Goal: Transaction & Acquisition: Purchase product/service

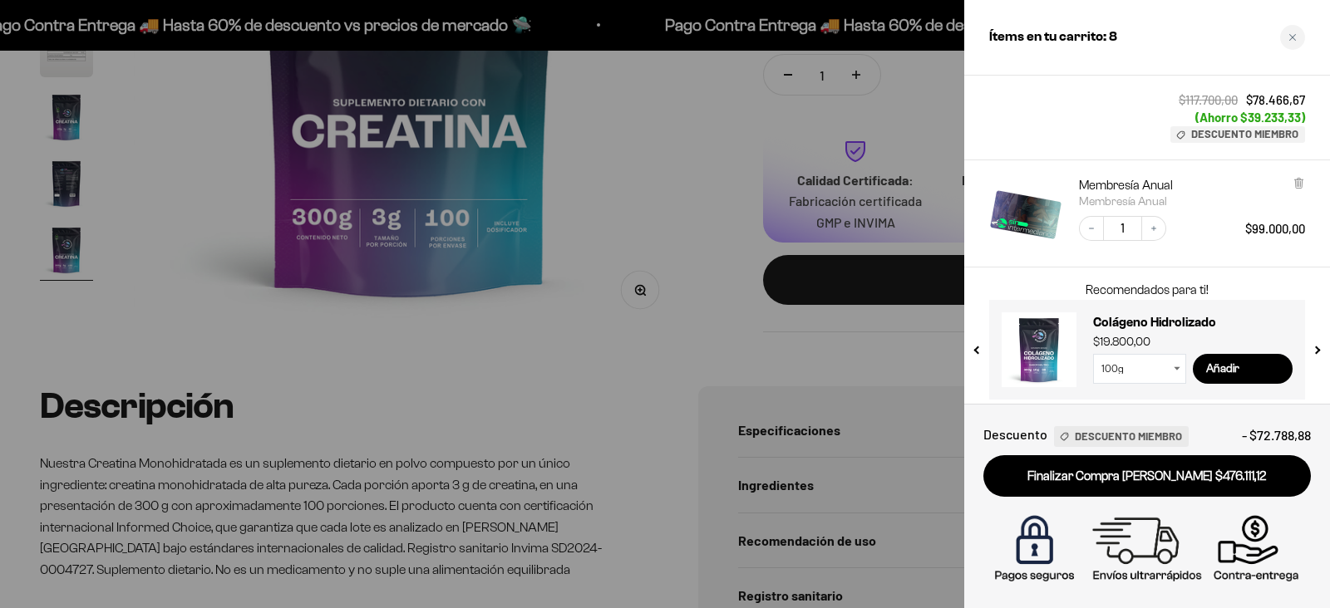
scroll to position [546, 0]
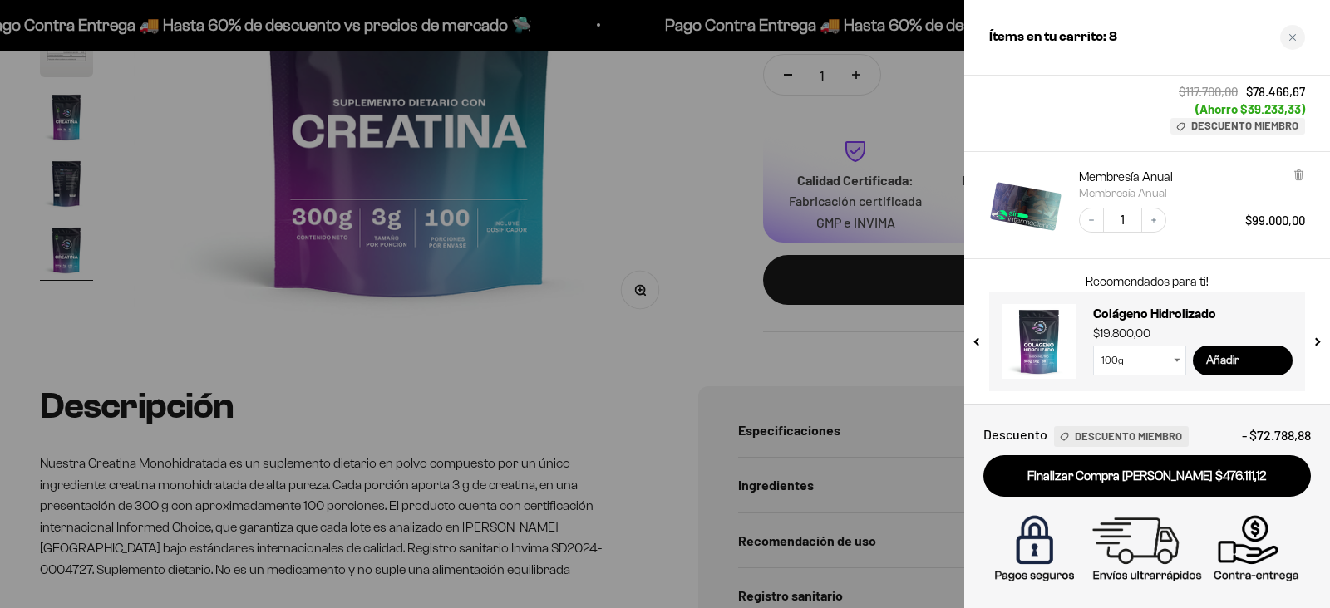
click at [1238, 356] on input "Añadir" at bounding box center [1243, 361] width 100 height 30
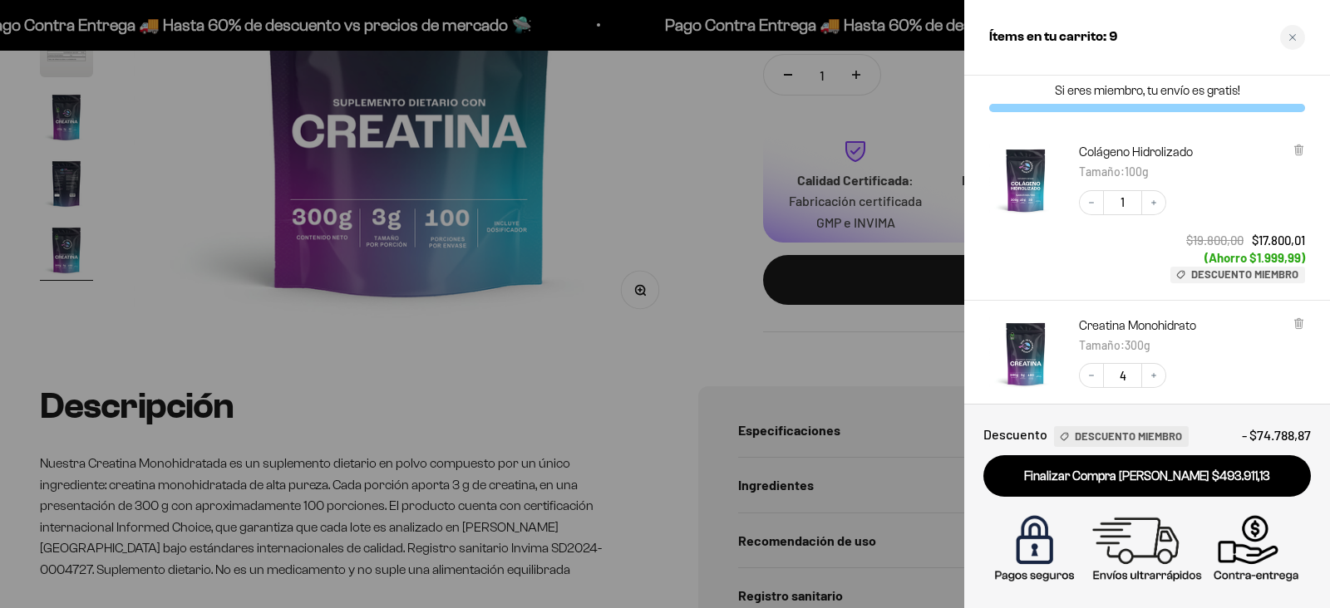
scroll to position [0, 0]
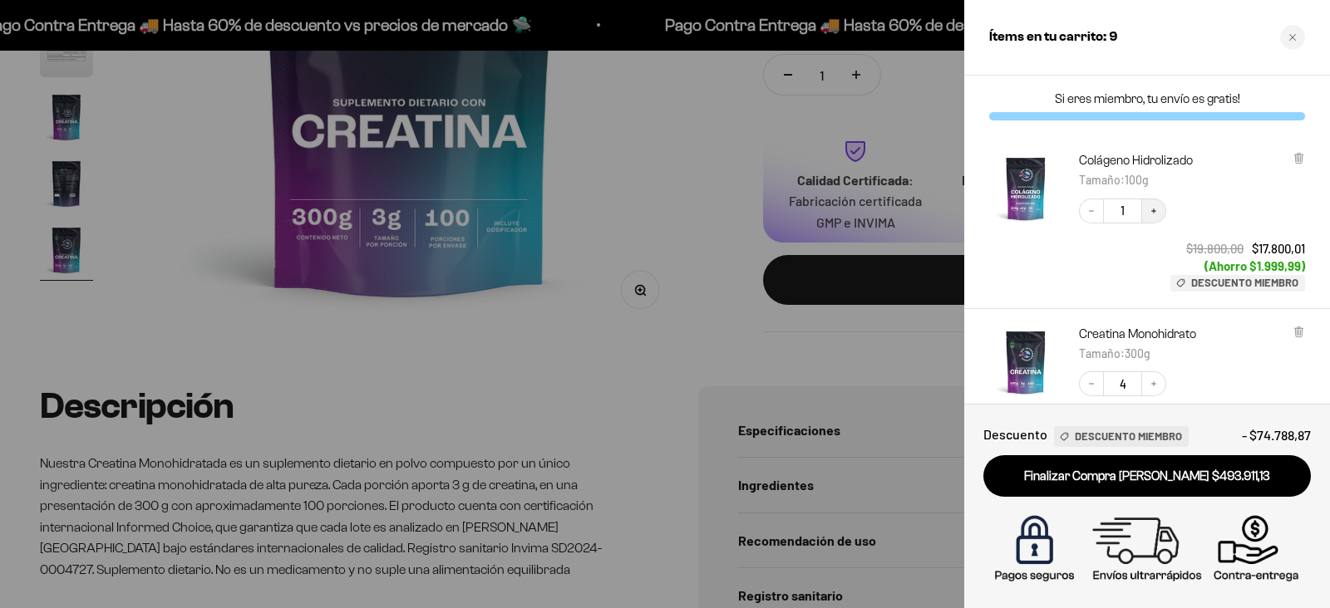
click at [1161, 209] on button "Increase quantity" at bounding box center [1153, 211] width 25 height 25
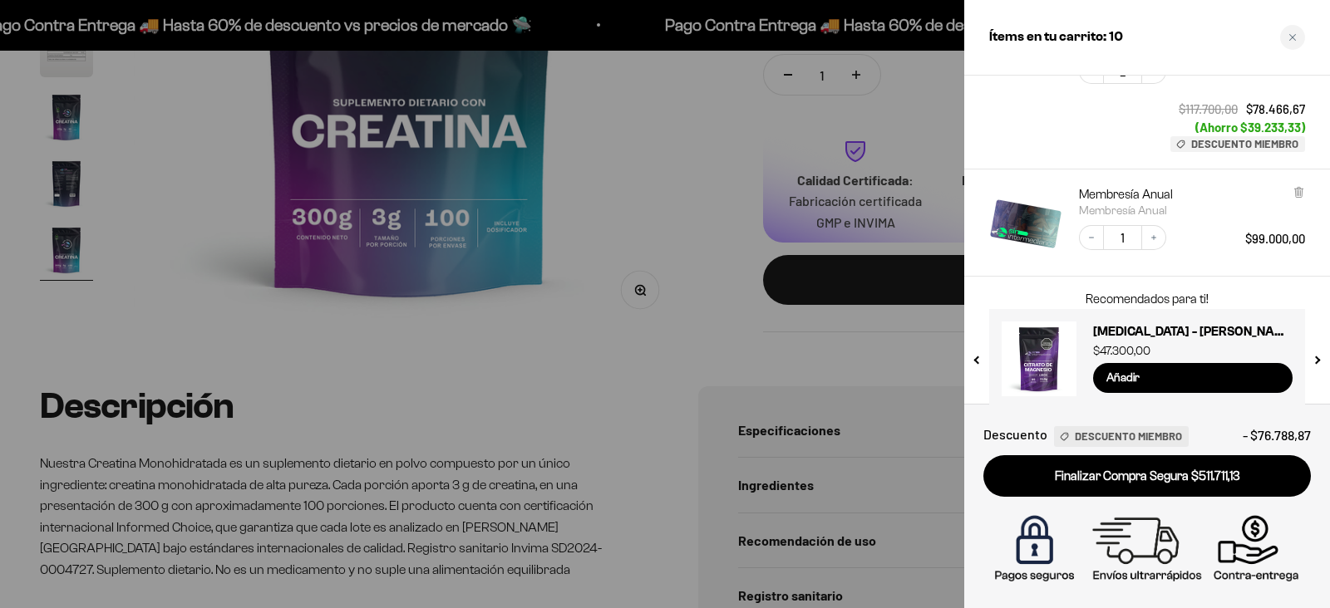
scroll to position [720, 0]
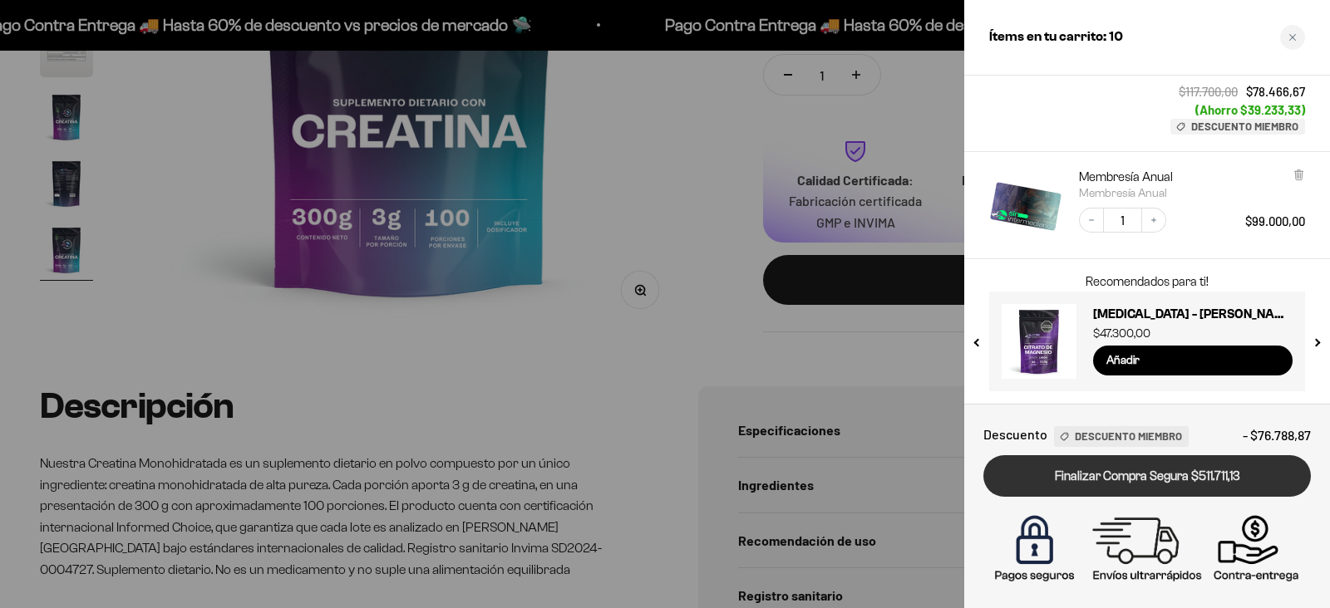
click at [1175, 480] on link "Finalizar Compra Segura $511.711,13" at bounding box center [1146, 476] width 327 height 42
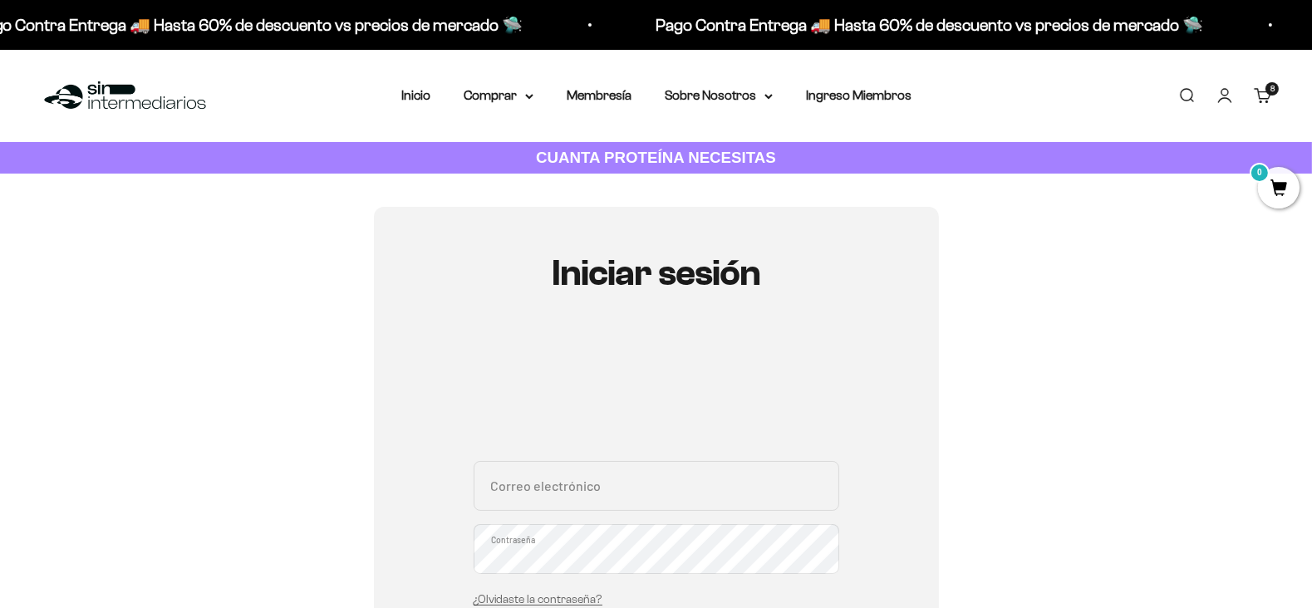
scroll to position [137, 0]
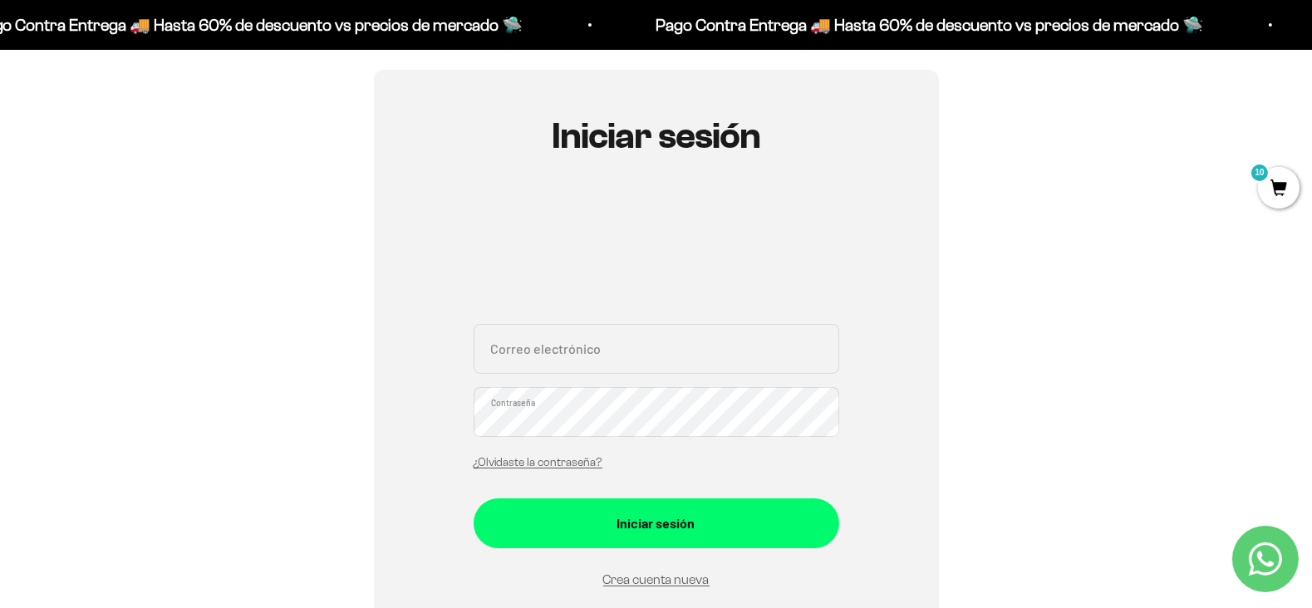
click at [629, 363] on input "Correo electrónico" at bounding box center [657, 349] width 366 height 50
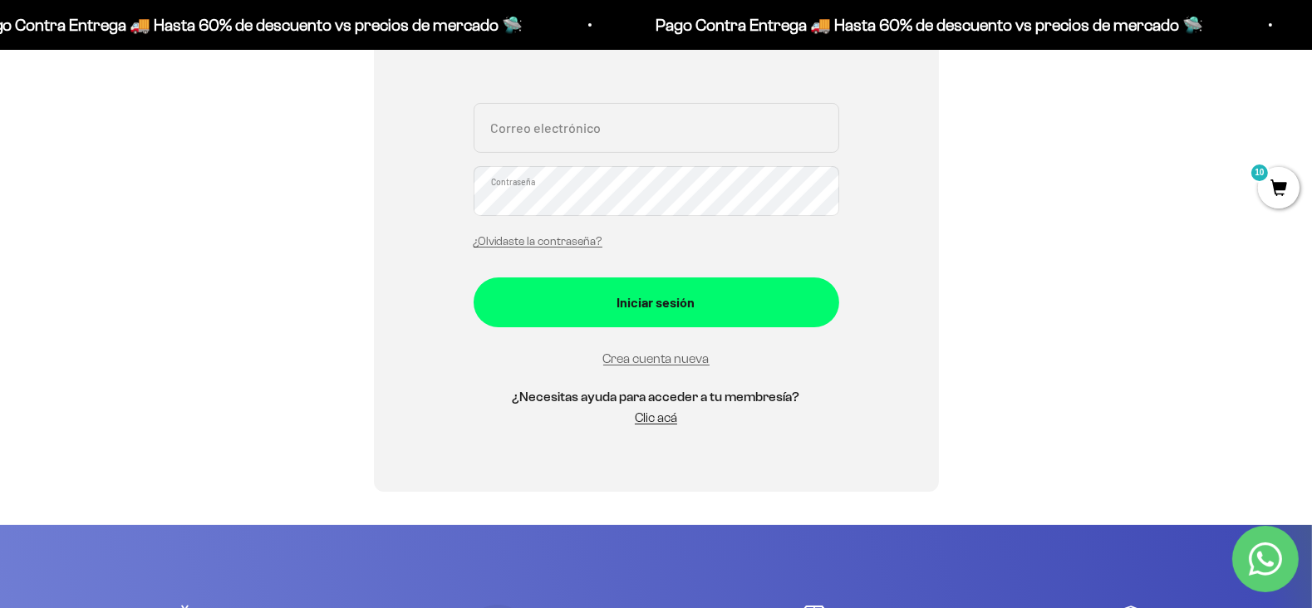
scroll to position [365, 0]
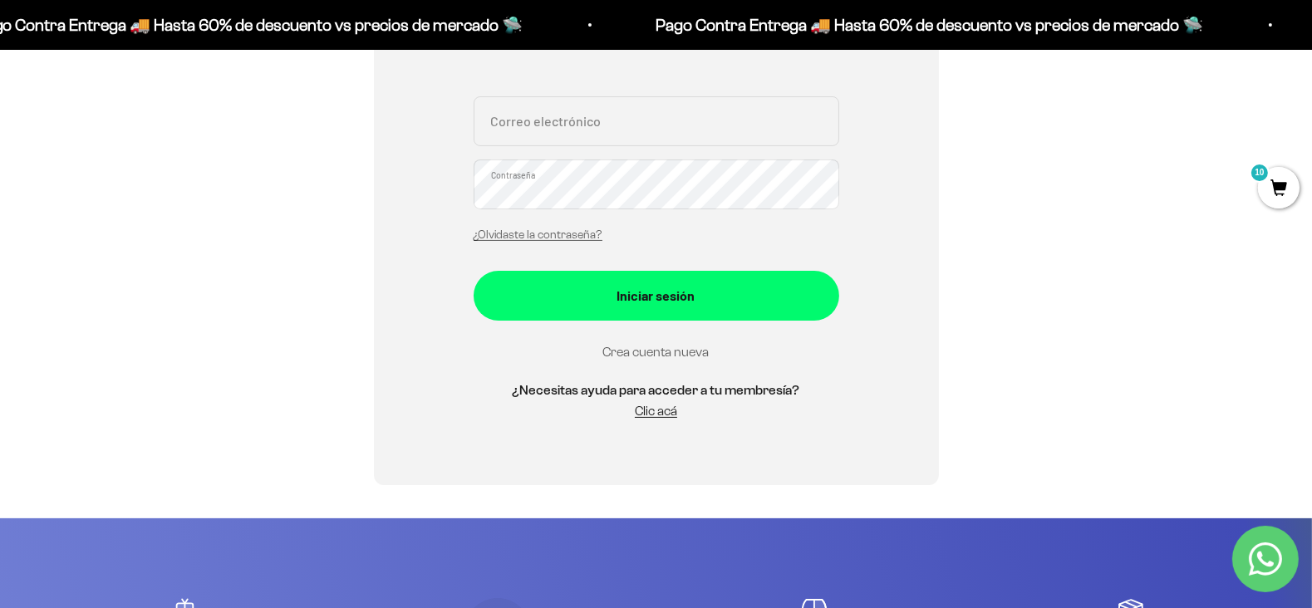
click at [648, 349] on link "Crea cuenta nueva" at bounding box center [656, 352] width 106 height 14
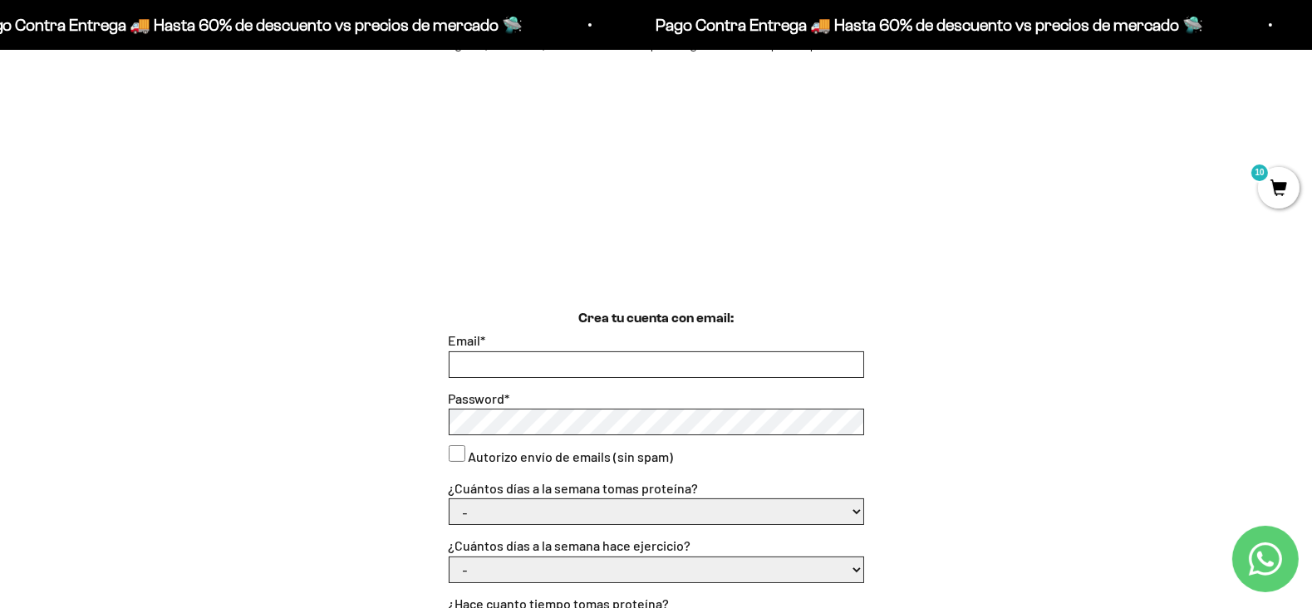
scroll to position [342, 0]
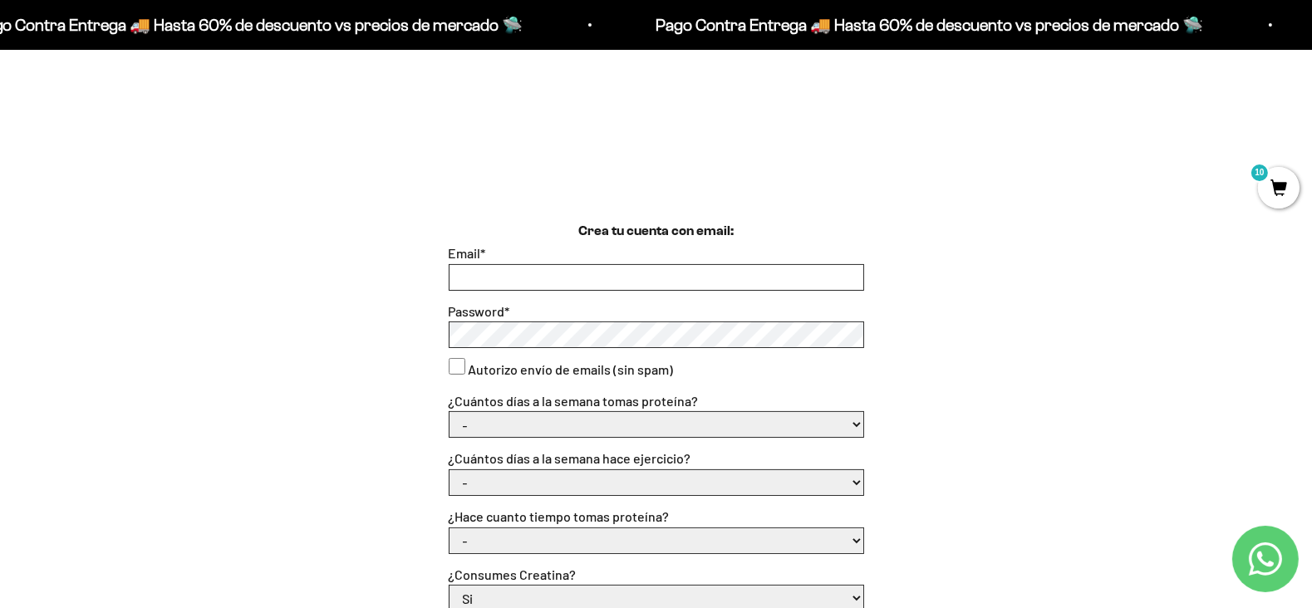
click at [503, 272] on input "Email *" at bounding box center [657, 277] width 414 height 25
click at [552, 278] on input "Email *" at bounding box center [657, 277] width 414 height 25
click at [503, 421] on select "- 1 o 2 3 a 5 6 o 7" at bounding box center [657, 424] width 414 height 25
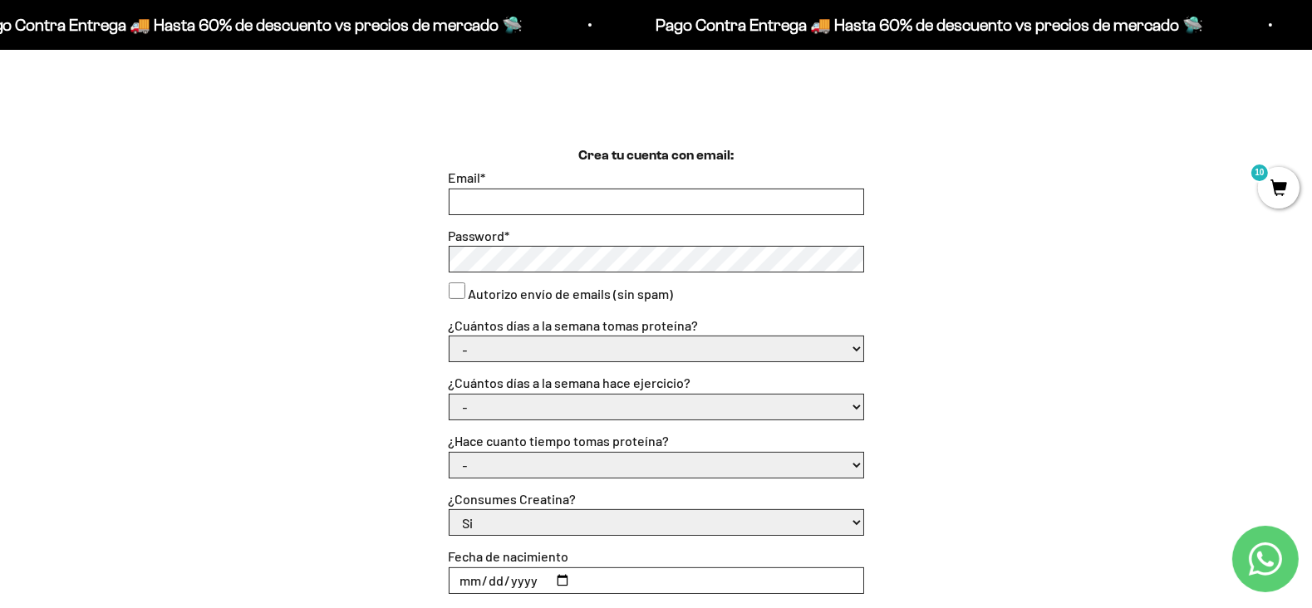
scroll to position [406, 0]
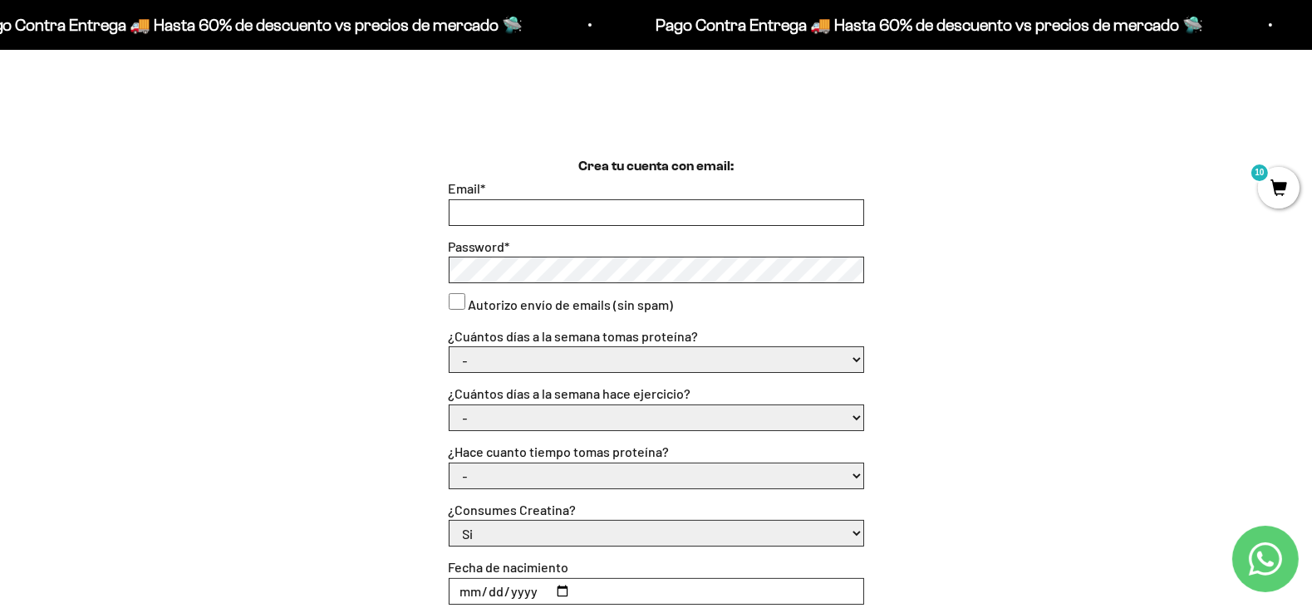
click at [536, 355] on select "- 1 o 2 3 a 5 6 o 7" at bounding box center [657, 359] width 414 height 25
select select "3 a 5"
click at [450, 347] on select "- 1 o 2 3 a 5 6 o 7" at bounding box center [657, 359] width 414 height 25
click at [528, 421] on select "- No hago 1 a 2 días 3 a 5 días 6 o 7 días" at bounding box center [657, 418] width 414 height 25
select select "3 a 5 días"
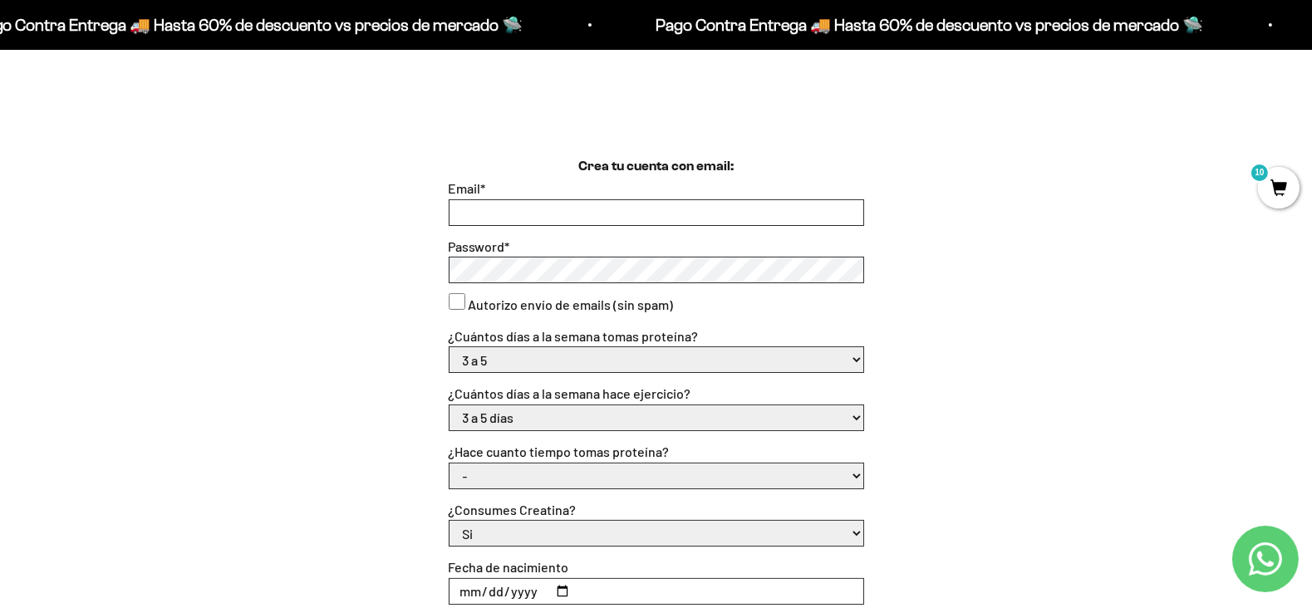
click at [450, 406] on select "- No hago 1 a 2 días 3 a 5 días 6 o 7 días" at bounding box center [657, 418] width 414 height 25
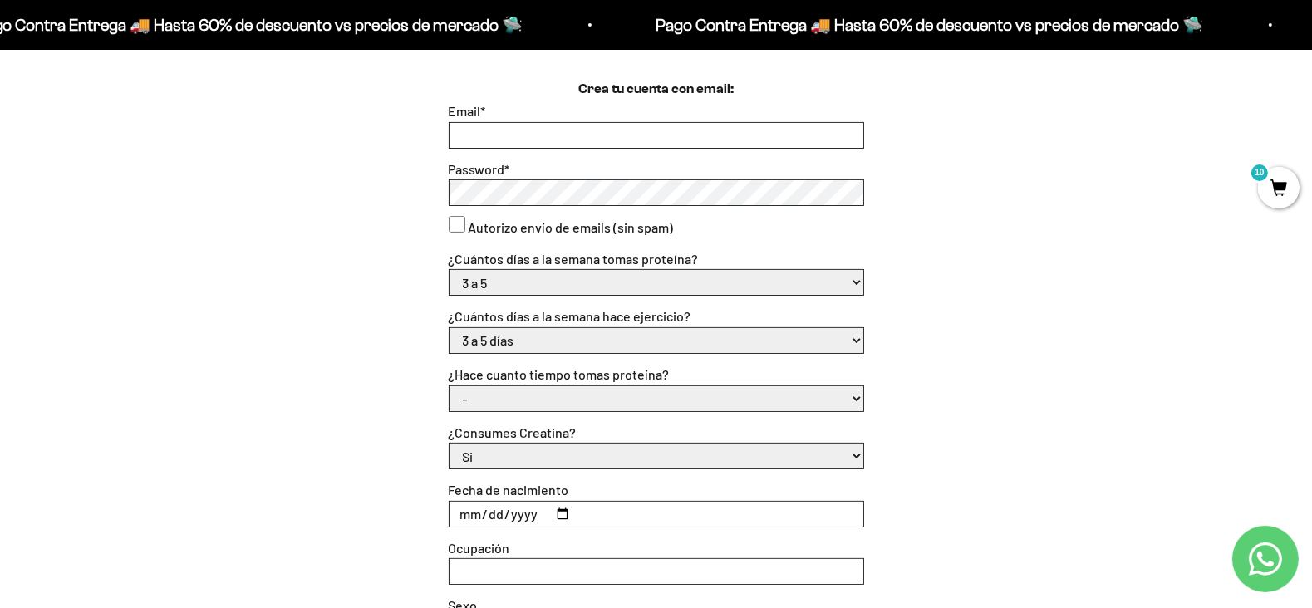
scroll to position [485, 0]
click at [499, 396] on select "- Apenas estoy empezando Menos de 6 meses Más de 6 meses Hace más de un año" at bounding box center [657, 397] width 414 height 25
select select "Apenas estoy empezando"
click at [450, 385] on select "- Apenas estoy empezando Menos de 6 meses Más de 6 meses Hace más de un año" at bounding box center [657, 397] width 414 height 25
click at [500, 455] on select "Si No" at bounding box center [657, 454] width 414 height 25
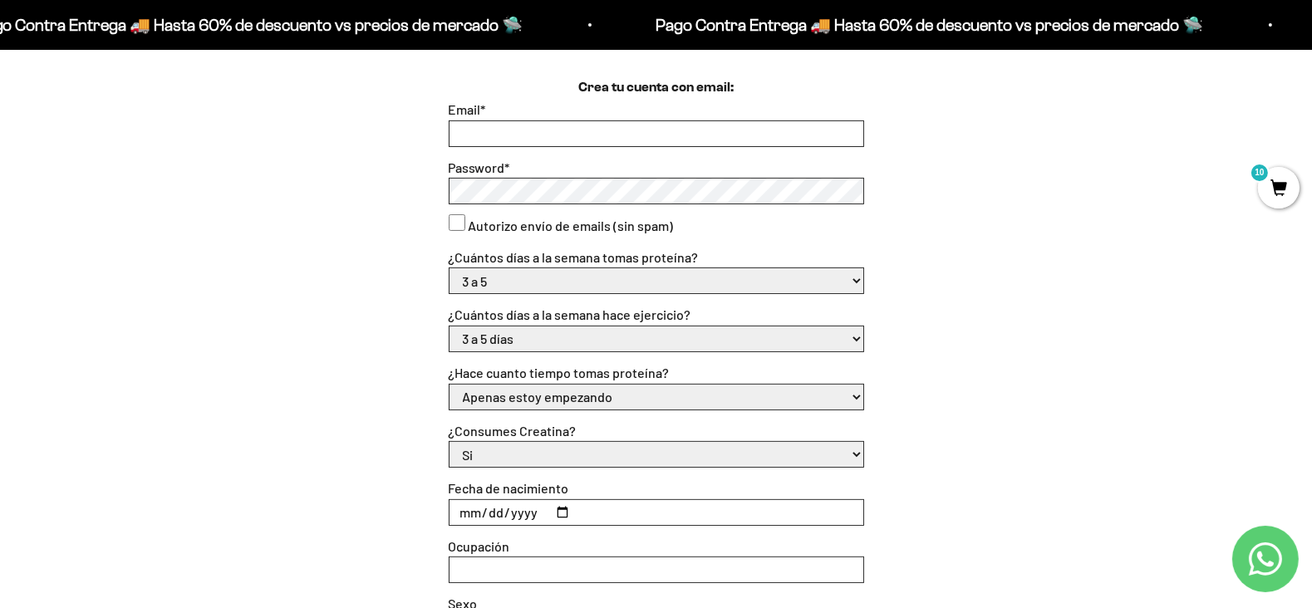
select select "No"
click at [450, 442] on select "Si No" at bounding box center [657, 454] width 414 height 25
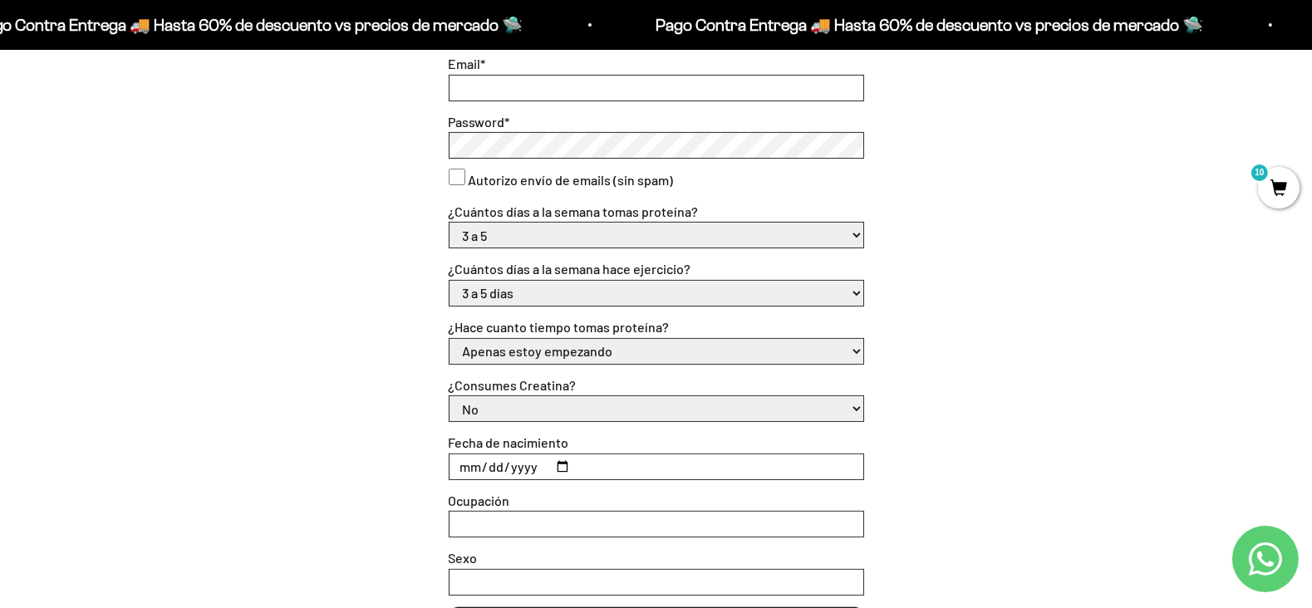
scroll to position [544, 0]
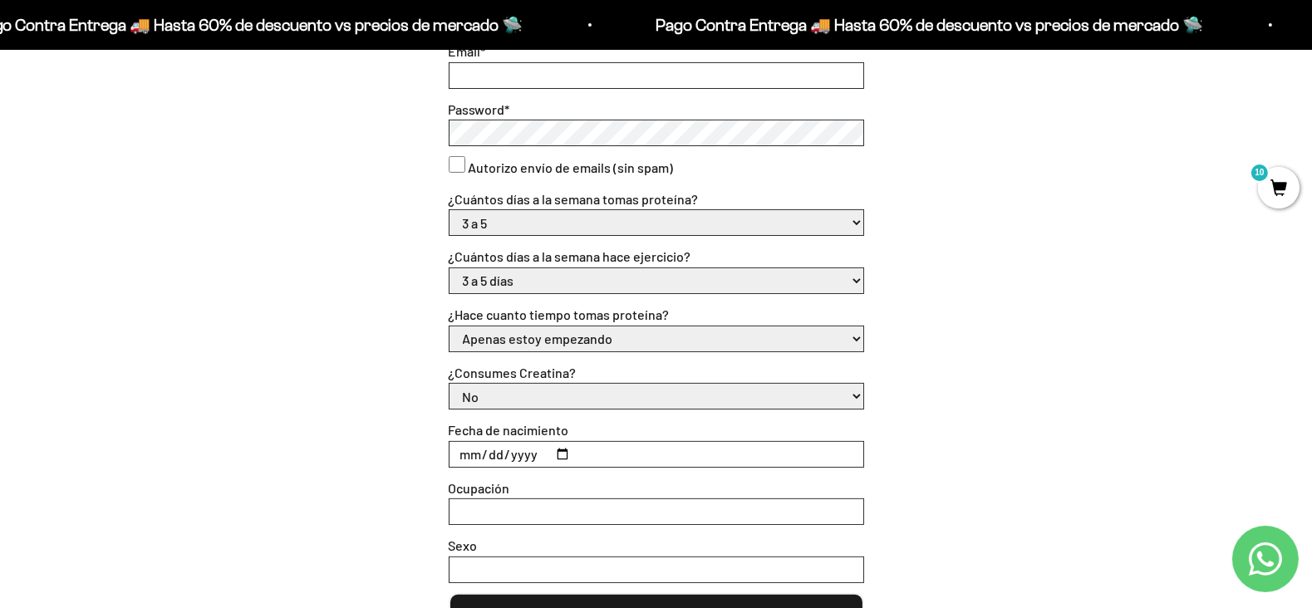
click at [562, 458] on input "Fecha de nacimiento" at bounding box center [657, 454] width 414 height 25
type input "1997-09-26"
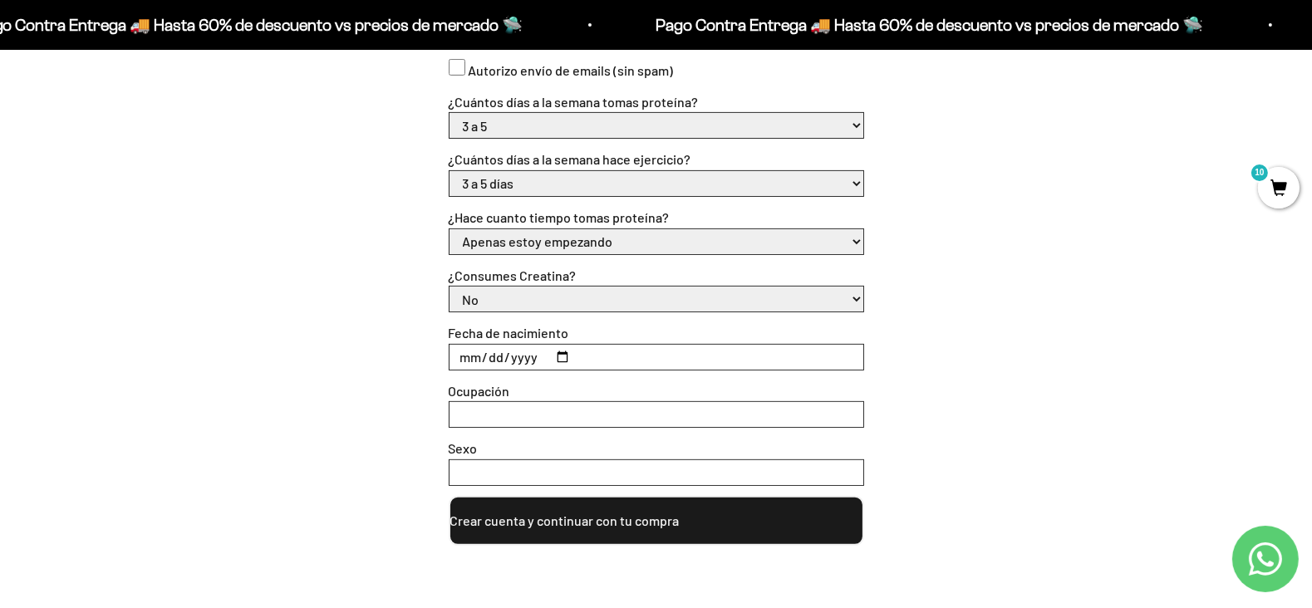
scroll to position [649, 0]
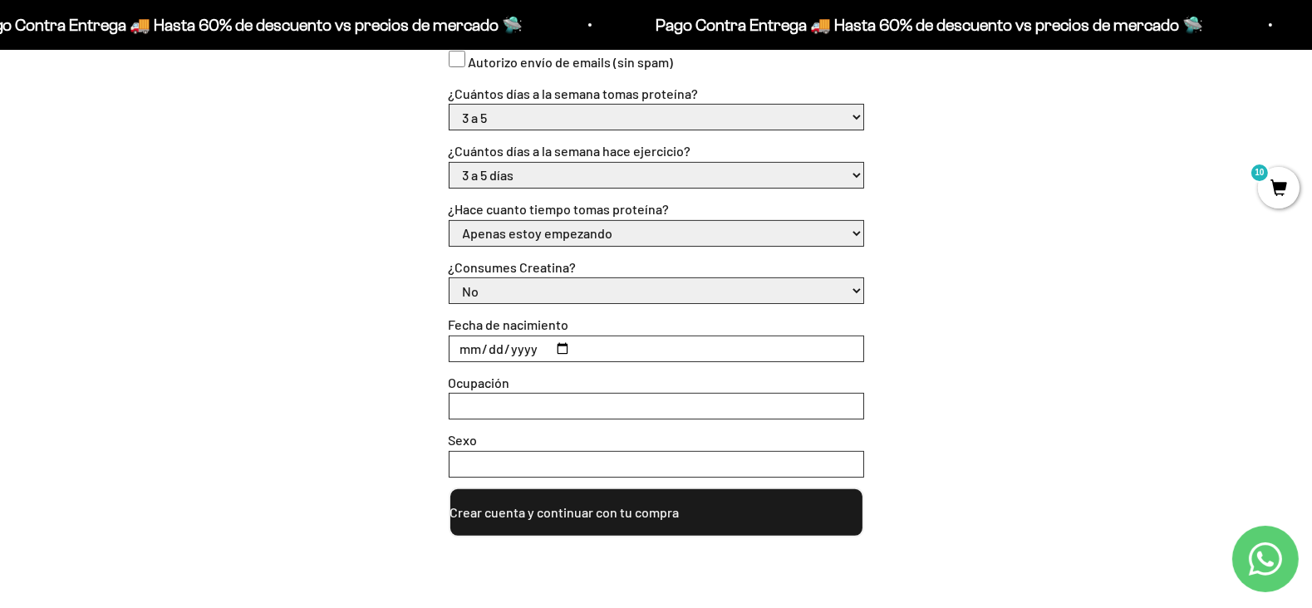
click at [584, 404] on input "Ocupación" at bounding box center [657, 406] width 414 height 25
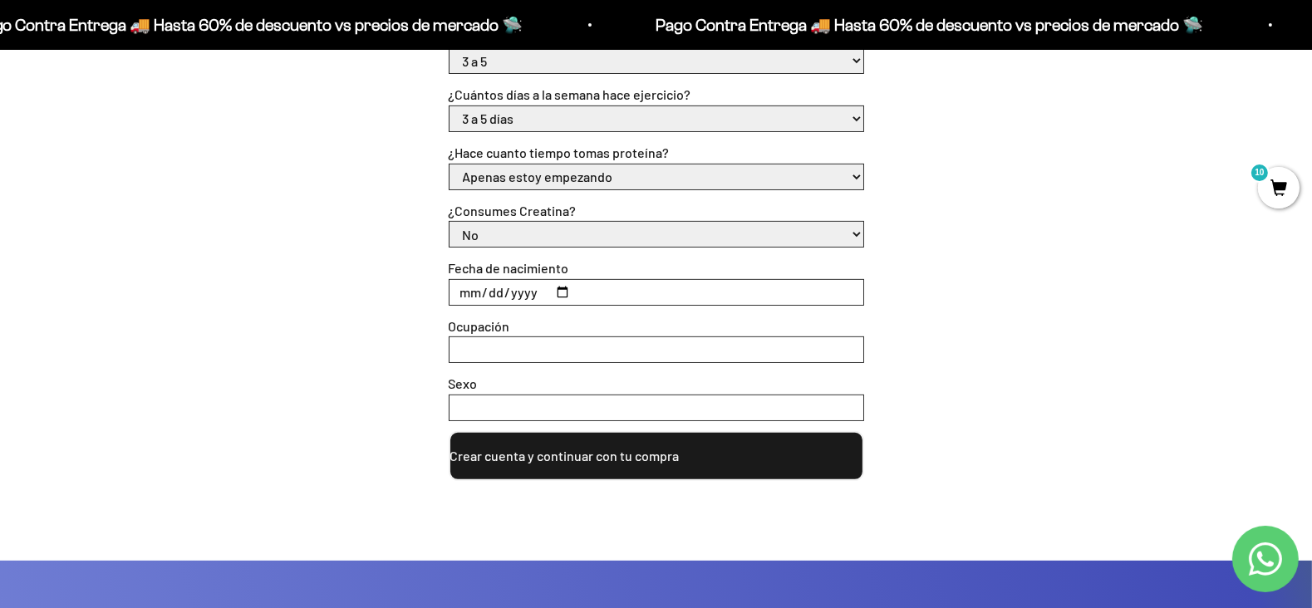
scroll to position [711, 0]
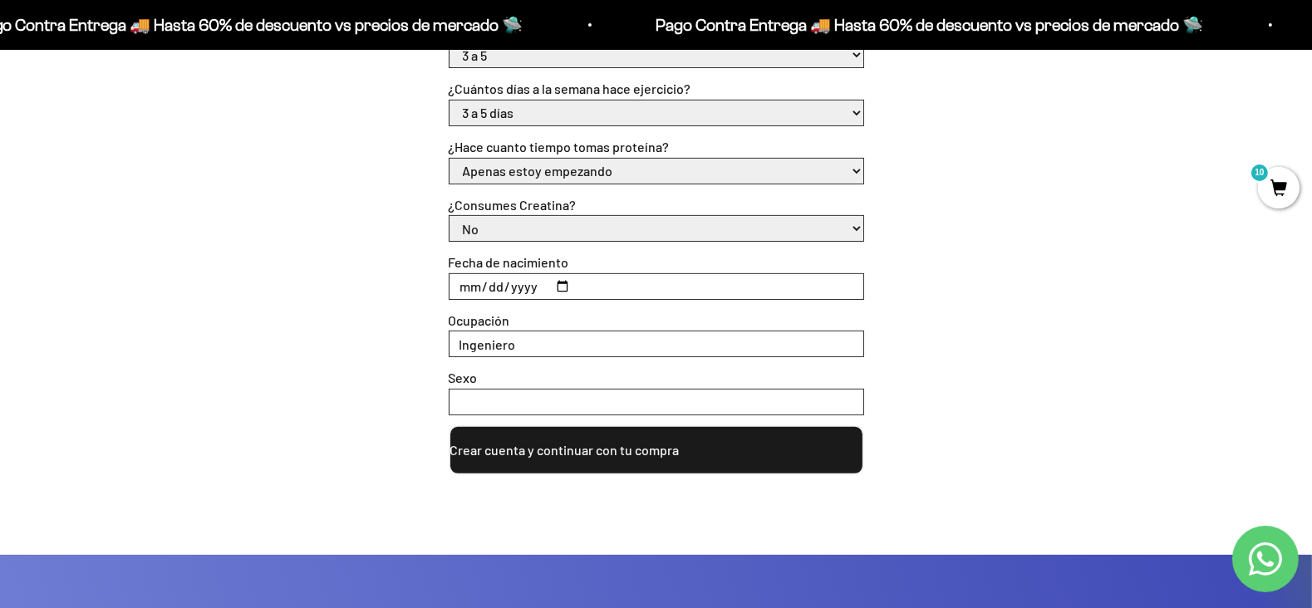
type input "Ingeniero"
click at [539, 409] on input "Sexo" at bounding box center [657, 402] width 414 height 25
type input "Masculino"
drag, startPoint x: 583, startPoint y: 341, endPoint x: 308, endPoint y: 361, distance: 275.0
click at [308, 361] on div "Crea tu cuenta con email: Email * Password * Autorizo envío de emails (sin spam…" at bounding box center [656, 163] width 1232 height 624
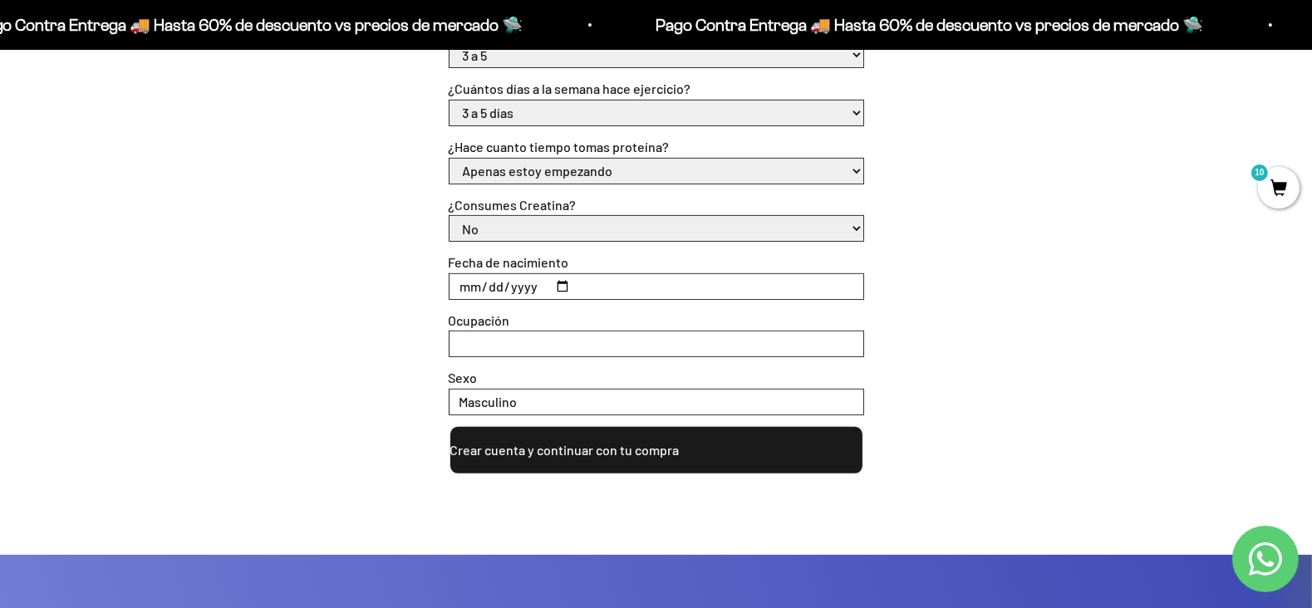
click at [1290, 230] on div "Crea tu cuenta con email: Email * Password * Autorizo envío de emails (sin spam…" at bounding box center [656, 203] width 1312 height 704
click at [1046, 326] on div "Crea tu cuenta con email: Email * Password * Autorizo envío de emails (sin spam…" at bounding box center [656, 163] width 1232 height 624
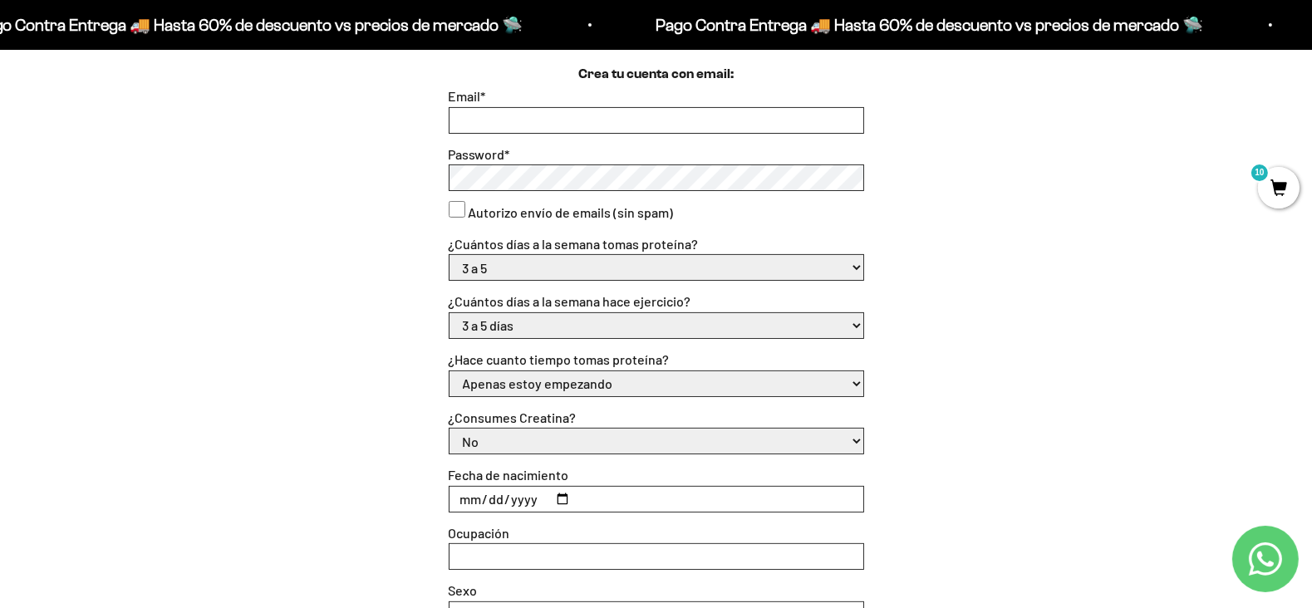
scroll to position [499, 0]
click at [595, 121] on input "Email *" at bounding box center [657, 119] width 414 height 25
type input "josarojaslop@gmail.com"
click at [418, 180] on div "Crea tu cuenta con email: Email * josarojaslop@gmail.com Password * Autorizo en…" at bounding box center [656, 375] width 1232 height 624
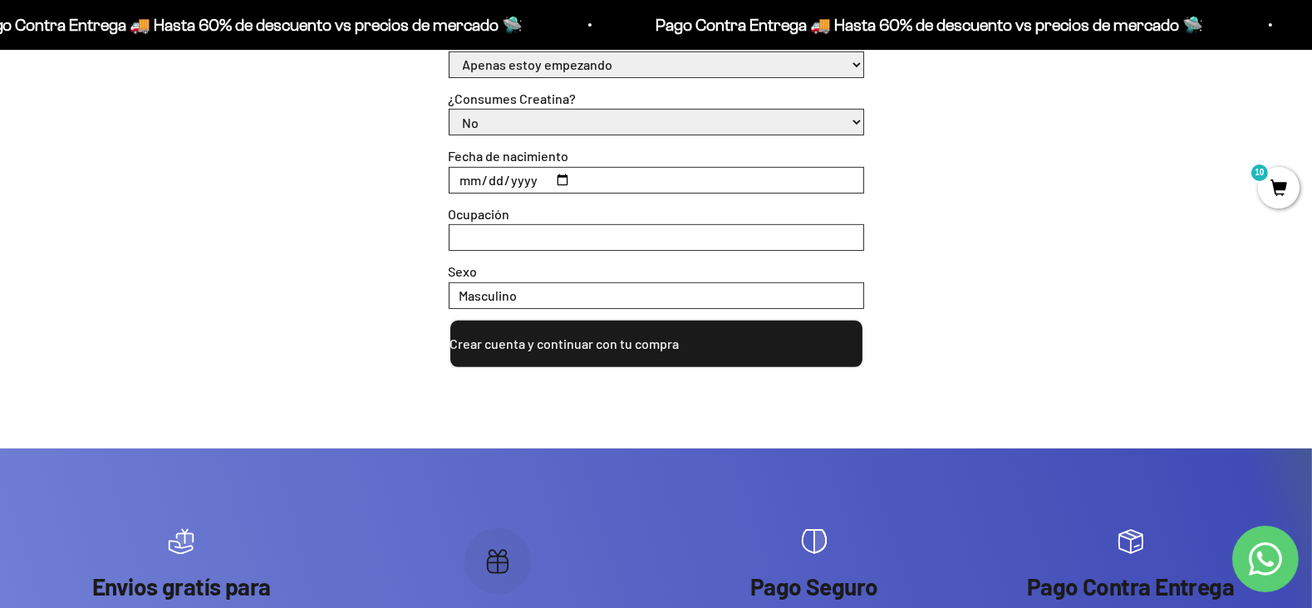
scroll to position [819, 0]
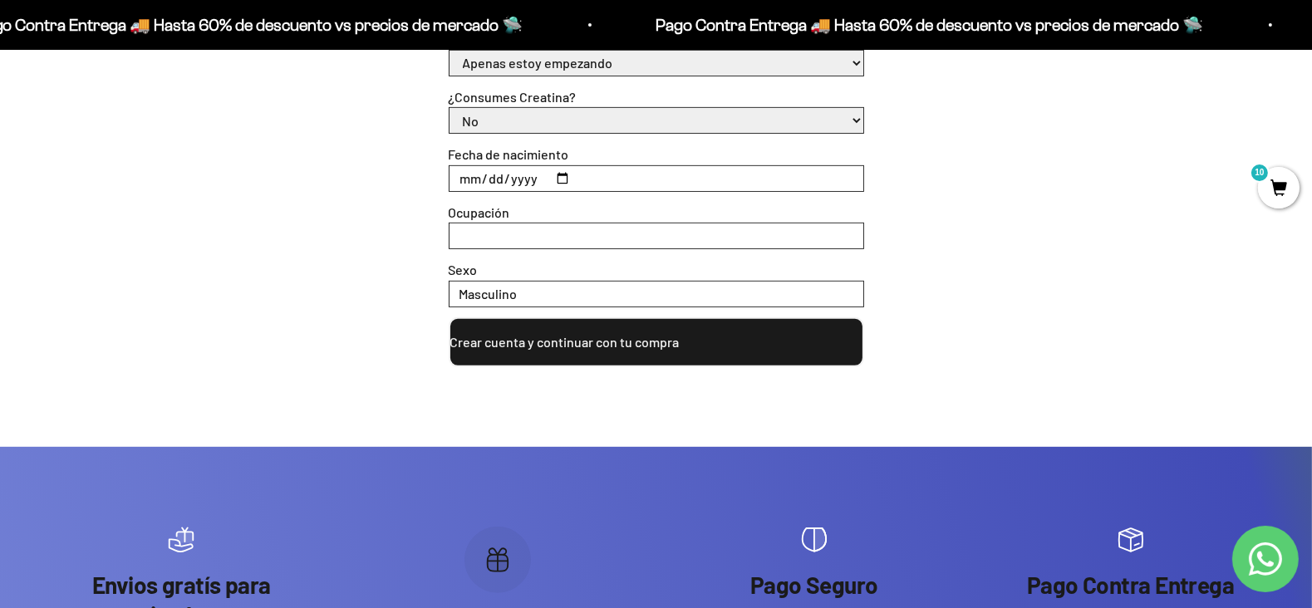
click at [555, 338] on button "Crear cuenta y continuar con tu compra" at bounding box center [657, 342] width 416 height 50
